Goal: Information Seeking & Learning: Learn about a topic

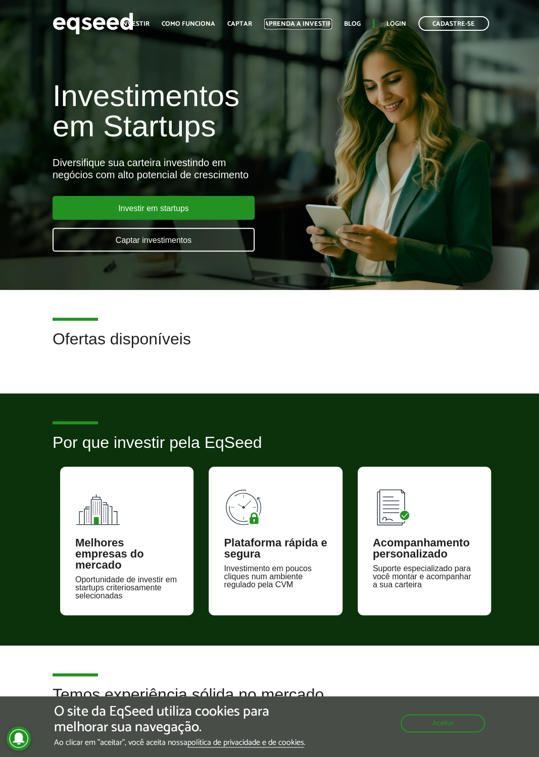
click at [324, 24] on link "Aprenda a investir" at bounding box center [298, 24] width 68 height 7
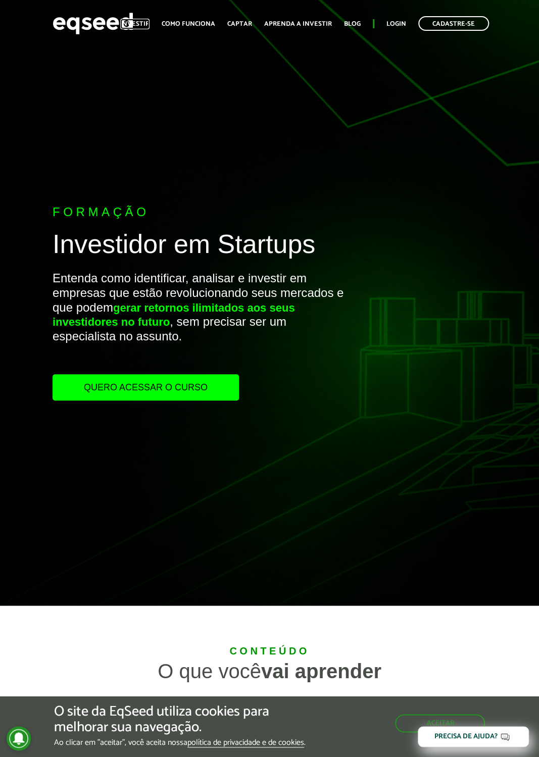
click at [143, 22] on link "Investir" at bounding box center [134, 24] width 29 height 7
